Goal: Transaction & Acquisition: Purchase product/service

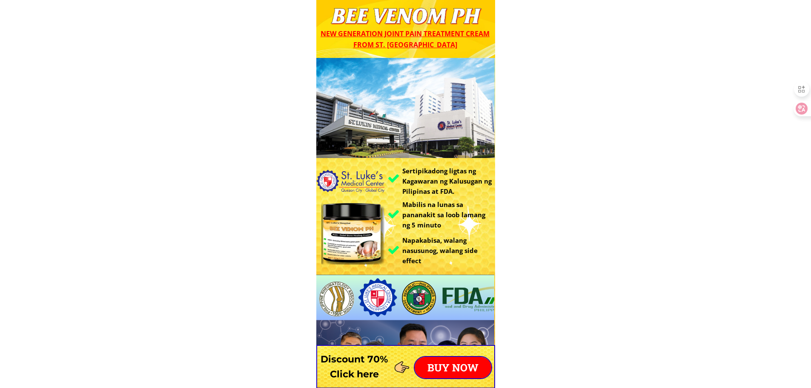
click at [468, 365] on p "BUY NOW" at bounding box center [453, 367] width 77 height 21
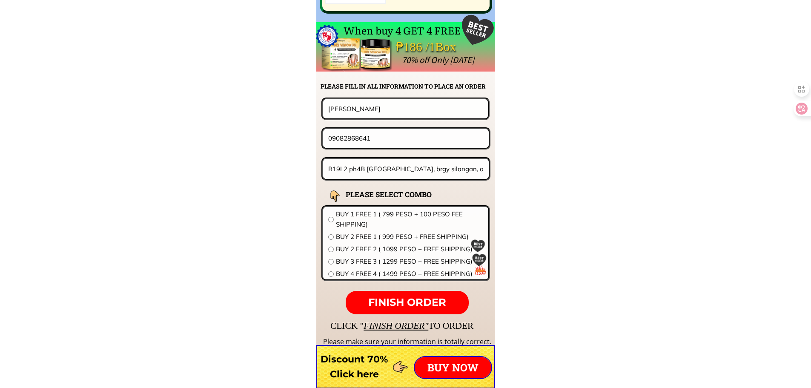
scroll to position [6679, 0]
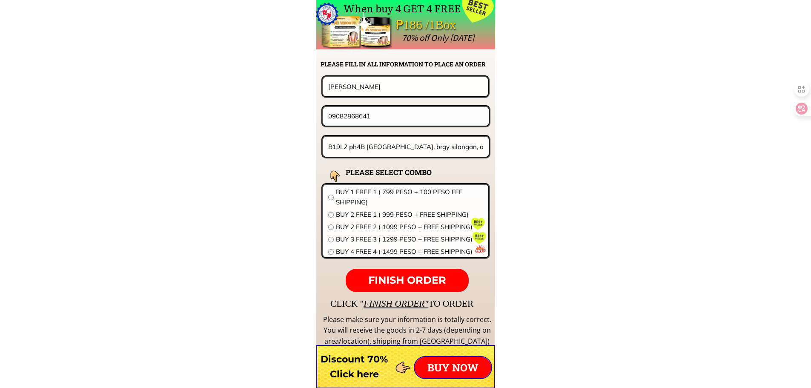
drag, startPoint x: 376, startPoint y: 83, endPoint x: 224, endPoint y: 87, distance: 151.6
paste input "[PERSON_NAME]"
type input "[PERSON_NAME]"
drag, startPoint x: 392, startPoint y: 117, endPoint x: 219, endPoint y: 118, distance: 172.8
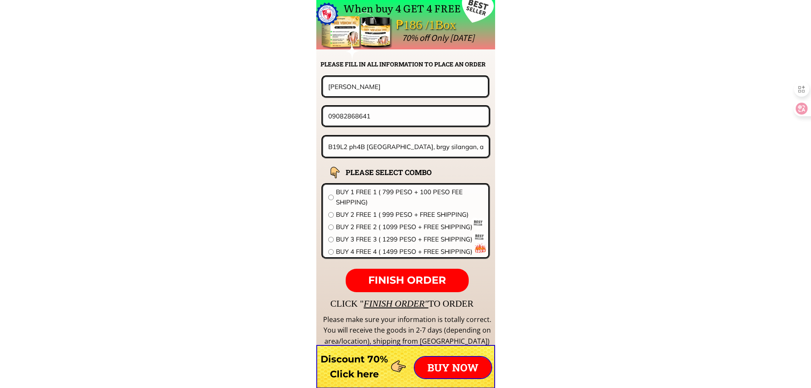
paste input "976980442"
type input "09976980442"
click at [402, 145] on input "B19L2 ph4B [GEOGRAPHIC_DATA], brgy silangan, afp housing, [GEOGRAPHIC_DATA][PER…" at bounding box center [406, 147] width 160 height 20
paste input "Children clinic, rancho, [GEOGRAPHIC_DATA], [GEOGRAPHIC_DATA]"
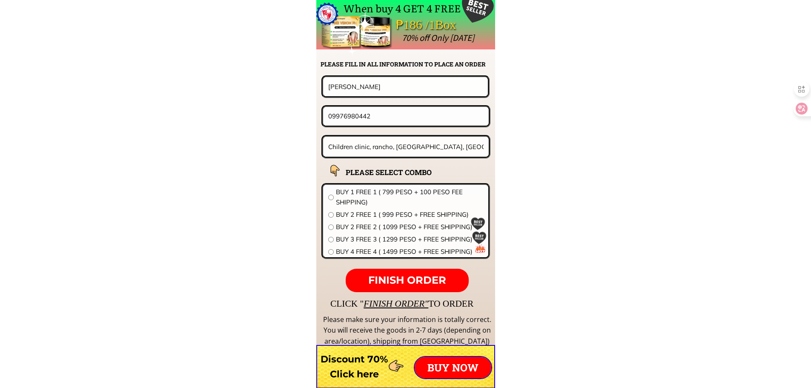
type input "Children clinic, rancho, [GEOGRAPHIC_DATA], [GEOGRAPHIC_DATA]"
click at [360, 216] on span "BUY 2 FREE 1 ( 999 PESO + FREE SHIPPING)" at bounding box center [409, 214] width 147 height 10
radio input "true"
click at [417, 273] on p "FINISH ORDER" at bounding box center [407, 281] width 123 height 24
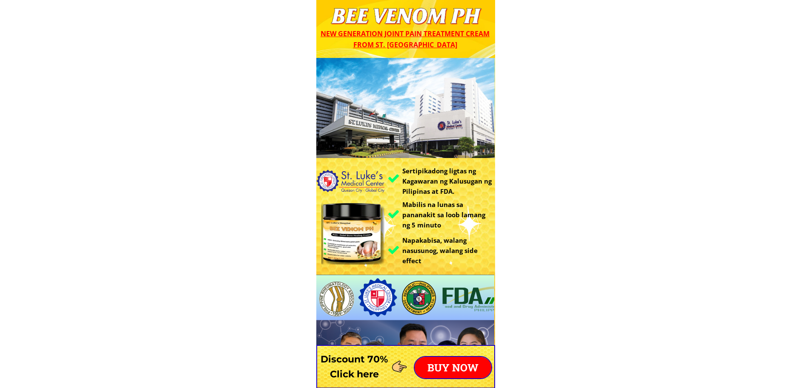
scroll to position [6679, 0]
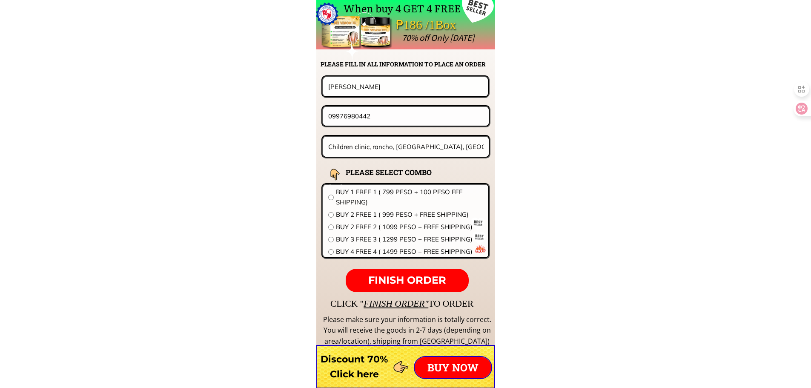
drag, startPoint x: 326, startPoint y: 111, endPoint x: 227, endPoint y: 107, distance: 98.8
paste input "268822817"
type input "09268822817"
click at [412, 280] on span "FINISH ORDER" at bounding box center [407, 280] width 78 height 12
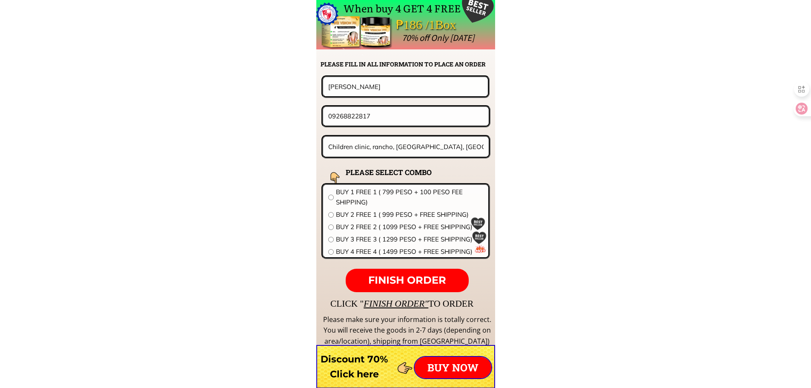
click at [413, 214] on span "BUY 2 FREE 1 ( 999 PESO + FREE SHIPPING)" at bounding box center [409, 214] width 147 height 10
radio input "true"
click at [420, 285] on span "FINISH ORDER" at bounding box center [407, 280] width 78 height 12
